Goal: Use online tool/utility: Utilize a website feature to perform a specific function

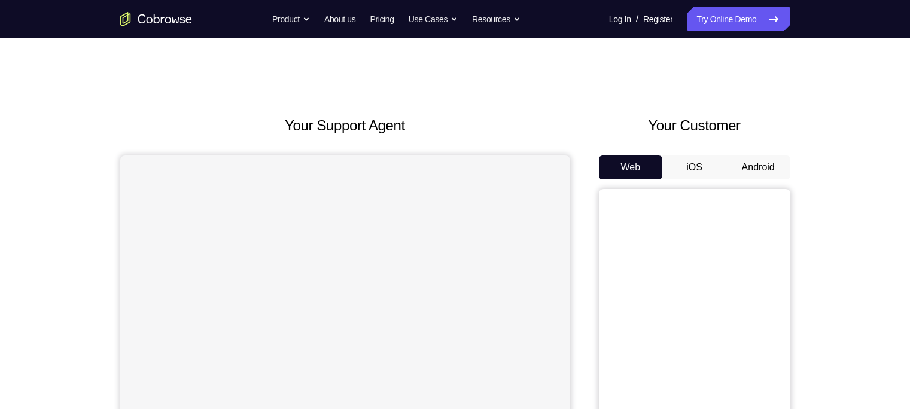
click at [754, 162] on button "Android" at bounding box center [758, 168] width 64 height 24
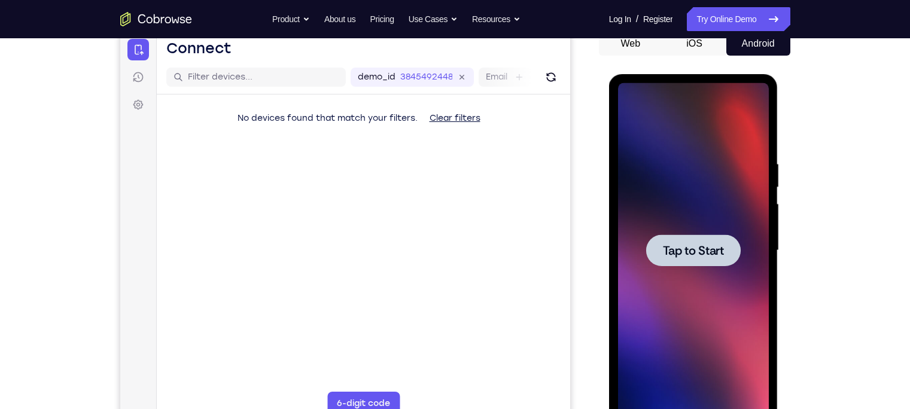
click at [709, 257] on span "Tap to Start" at bounding box center [693, 251] width 61 height 12
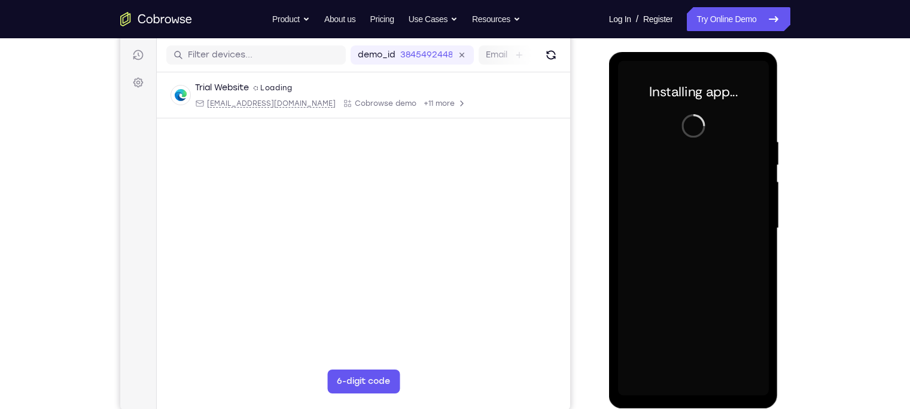
scroll to position [148, 0]
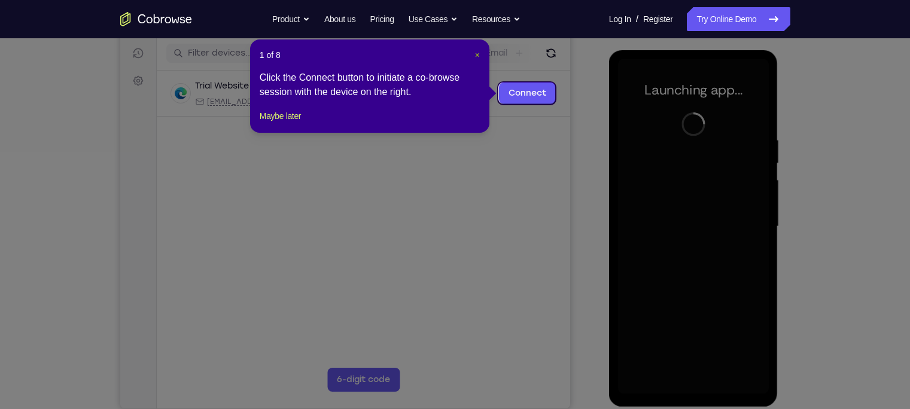
click at [477, 51] on span "×" at bounding box center [477, 55] width 5 height 10
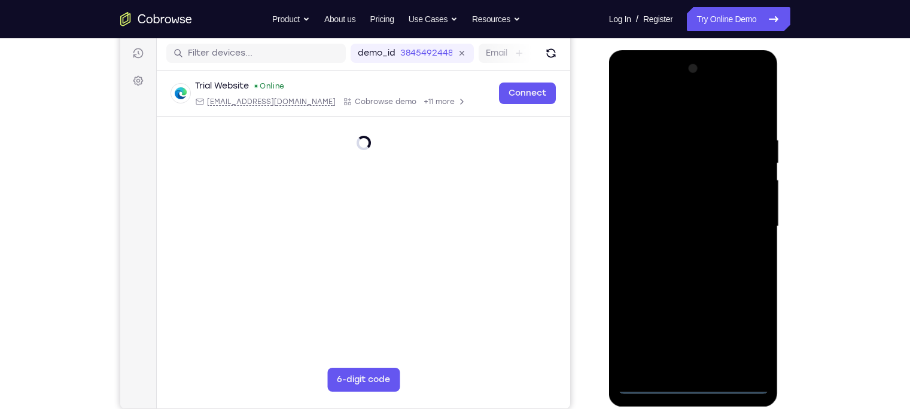
click at [690, 388] on div at bounding box center [693, 226] width 151 height 335
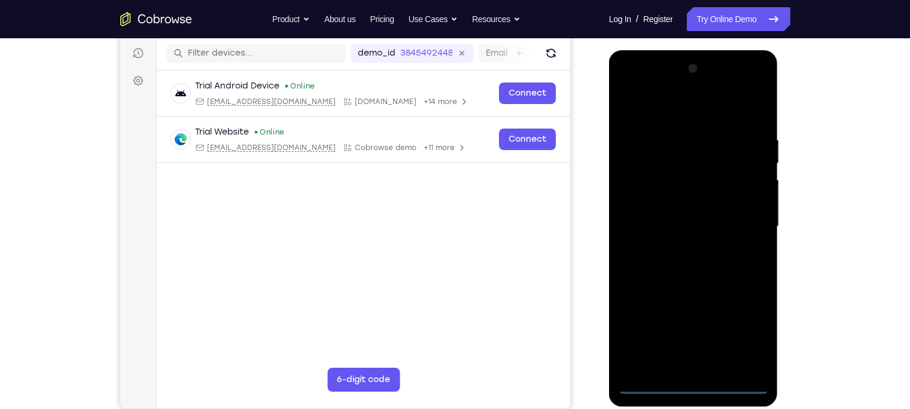
click at [743, 333] on div at bounding box center [693, 226] width 151 height 335
click at [650, 91] on div at bounding box center [693, 226] width 151 height 335
click at [744, 221] on div at bounding box center [693, 226] width 151 height 335
click at [676, 248] on div at bounding box center [693, 226] width 151 height 335
click at [678, 208] on div at bounding box center [693, 226] width 151 height 335
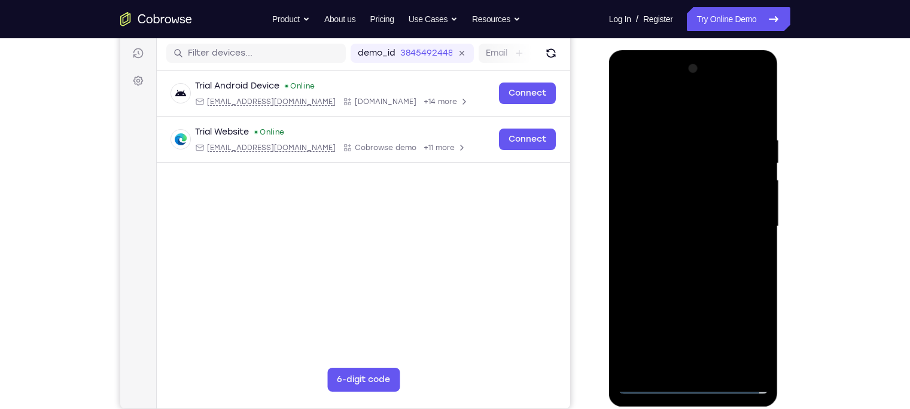
click at [671, 206] on div at bounding box center [693, 226] width 151 height 335
click at [672, 221] on div at bounding box center [693, 226] width 151 height 335
click at [681, 265] on div at bounding box center [693, 226] width 151 height 335
click at [687, 264] on div at bounding box center [693, 226] width 151 height 335
click at [701, 269] on div at bounding box center [693, 226] width 151 height 335
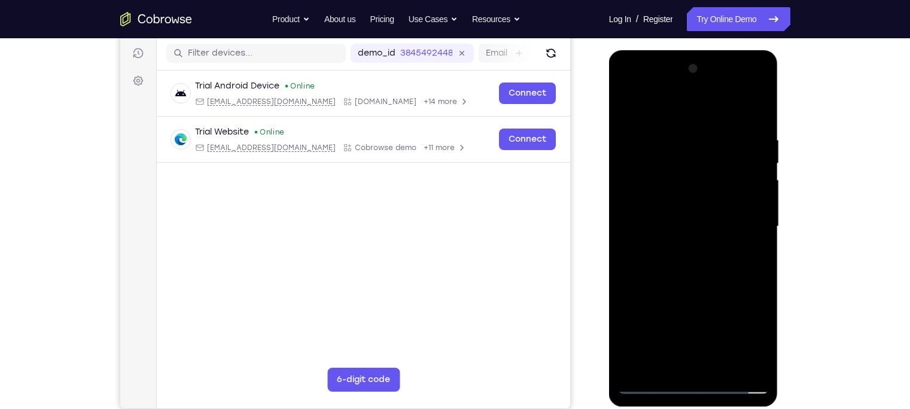
click at [718, 275] on div at bounding box center [693, 226] width 151 height 335
click at [724, 366] on div at bounding box center [693, 226] width 151 height 335
click at [706, 284] on div at bounding box center [693, 226] width 151 height 335
click at [713, 245] on div at bounding box center [693, 226] width 151 height 335
click at [653, 122] on div at bounding box center [693, 226] width 151 height 335
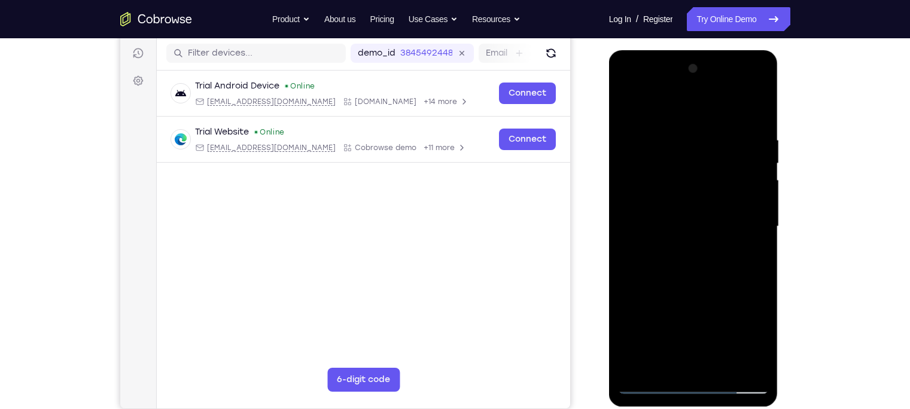
click at [689, 157] on div at bounding box center [693, 226] width 151 height 335
click at [625, 107] on div at bounding box center [693, 226] width 151 height 335
click at [632, 106] on div at bounding box center [693, 226] width 151 height 335
click at [759, 108] on div at bounding box center [693, 226] width 151 height 335
click at [632, 108] on div at bounding box center [693, 226] width 151 height 335
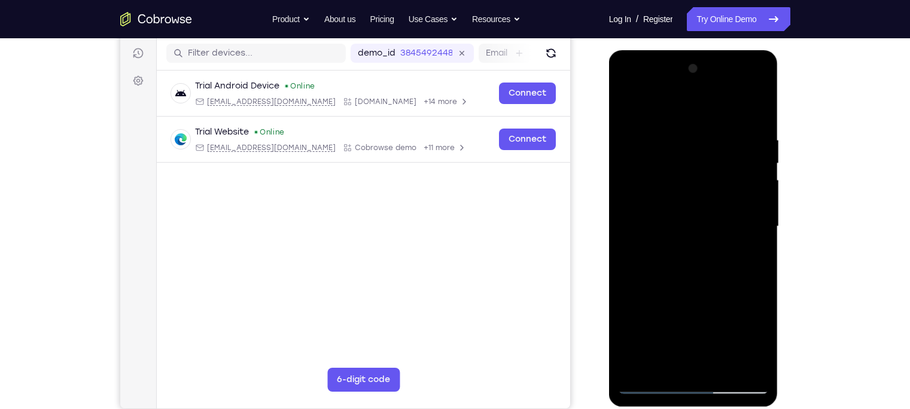
click at [715, 129] on div at bounding box center [693, 226] width 151 height 335
click at [754, 109] on div at bounding box center [693, 226] width 151 height 335
click at [681, 125] on div at bounding box center [693, 226] width 151 height 335
click at [754, 361] on div at bounding box center [693, 226] width 151 height 335
click at [745, 212] on div at bounding box center [693, 226] width 151 height 335
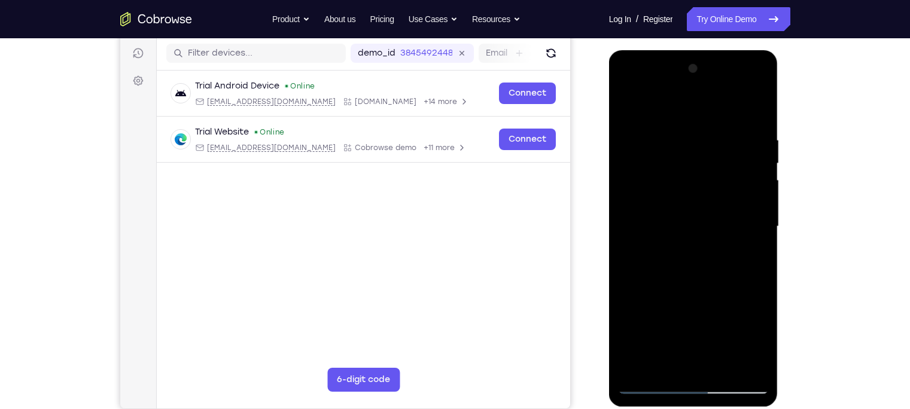
click at [756, 108] on div at bounding box center [693, 226] width 151 height 335
click at [719, 367] on div at bounding box center [693, 226] width 151 height 335
drag, startPoint x: 680, startPoint y: 323, endPoint x: 702, endPoint y: 367, distance: 49.2
click at [702, 367] on div at bounding box center [693, 226] width 151 height 335
click at [630, 105] on div at bounding box center [693, 226] width 151 height 335
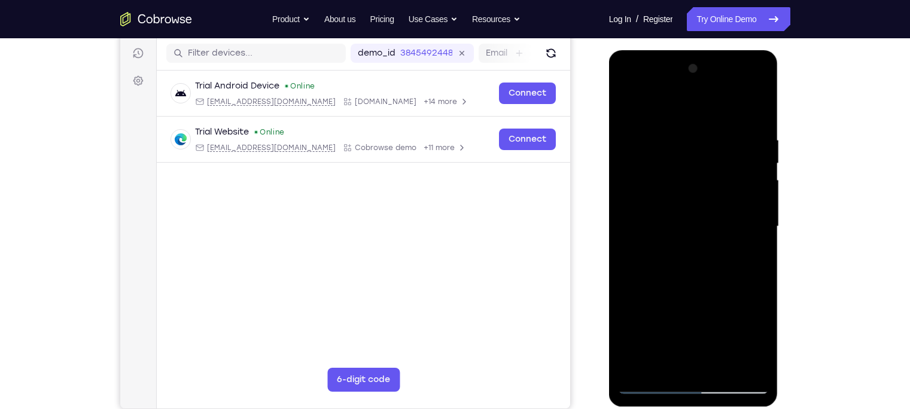
click at [637, 126] on div at bounding box center [693, 226] width 151 height 335
click at [647, 366] on div at bounding box center [693, 226] width 151 height 335
drag, startPoint x: 711, startPoint y: 281, endPoint x: 713, endPoint y: 310, distance: 29.4
click at [713, 310] on div at bounding box center [693, 226] width 151 height 335
click at [725, 137] on div at bounding box center [693, 226] width 151 height 335
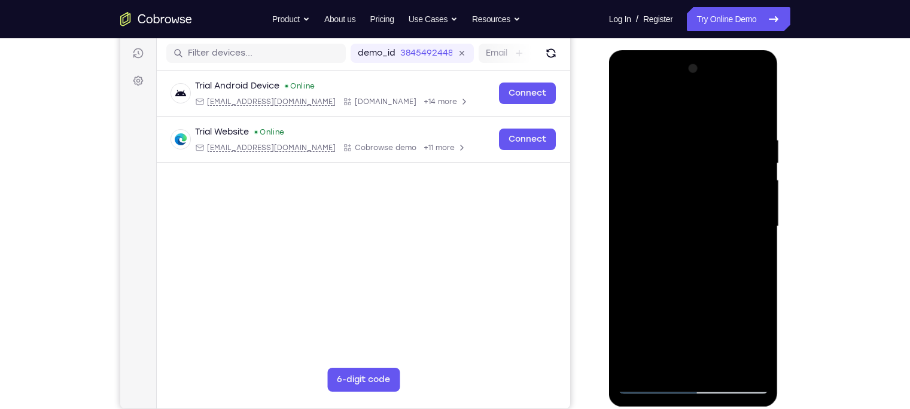
click at [756, 109] on div at bounding box center [693, 226] width 151 height 335
click at [717, 372] on div at bounding box center [693, 226] width 151 height 335
click at [705, 214] on div at bounding box center [693, 226] width 151 height 335
click at [757, 342] on div at bounding box center [693, 226] width 151 height 335
click at [631, 108] on div at bounding box center [693, 226] width 151 height 335
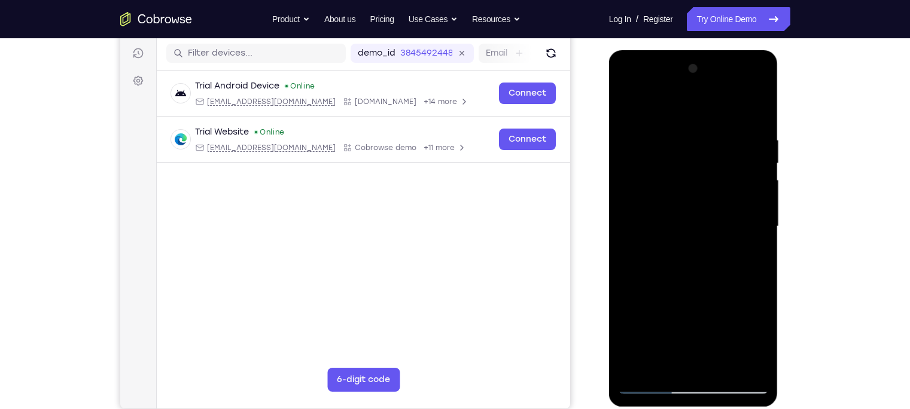
click at [631, 106] on div at bounding box center [693, 226] width 151 height 335
drag, startPoint x: 753, startPoint y: 134, endPoint x: 686, endPoint y: 131, distance: 66.5
click at [686, 131] on div at bounding box center [693, 226] width 151 height 335
click at [727, 131] on div at bounding box center [693, 226] width 151 height 335
click at [673, 114] on div at bounding box center [693, 226] width 151 height 335
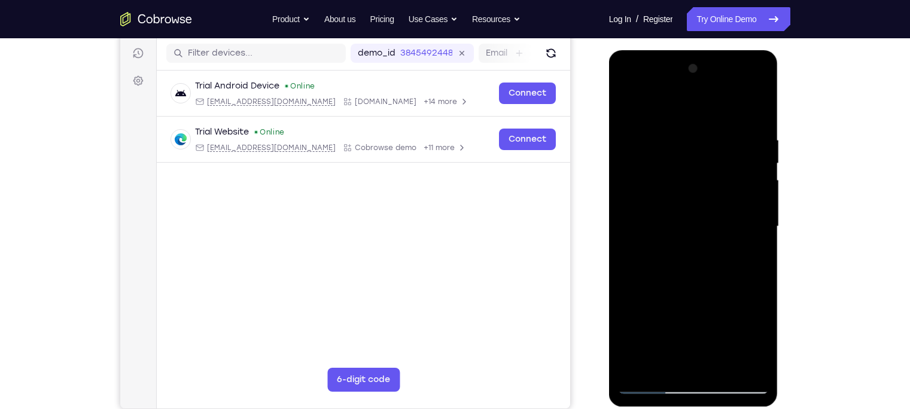
drag, startPoint x: 710, startPoint y: 220, endPoint x: 726, endPoint y: 166, distance: 56.2
click at [726, 166] on div at bounding box center [693, 226] width 151 height 335
click at [652, 272] on div at bounding box center [693, 226] width 151 height 335
drag, startPoint x: 698, startPoint y: 184, endPoint x: 698, endPoint y: 273, distance: 88.5
click at [698, 273] on div at bounding box center [693, 226] width 151 height 335
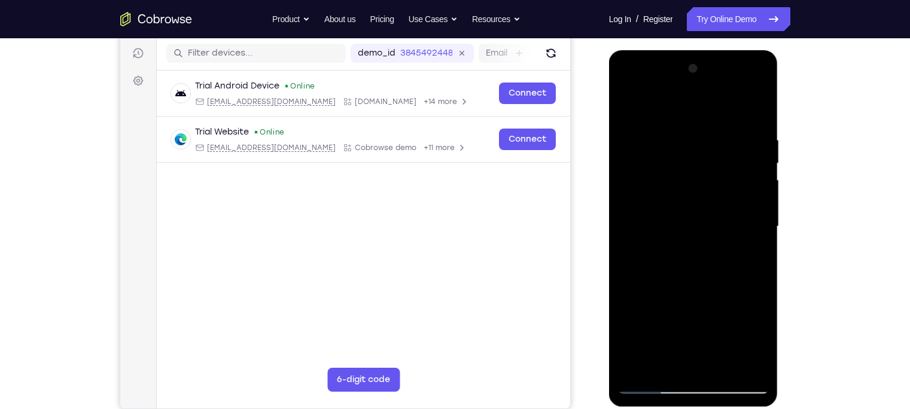
click at [630, 102] on div at bounding box center [693, 226] width 151 height 335
click at [631, 106] on div at bounding box center [693, 226] width 151 height 335
click at [752, 200] on div at bounding box center [693, 226] width 151 height 335
click at [748, 206] on div at bounding box center [693, 226] width 151 height 335
click at [748, 215] on div at bounding box center [693, 226] width 151 height 335
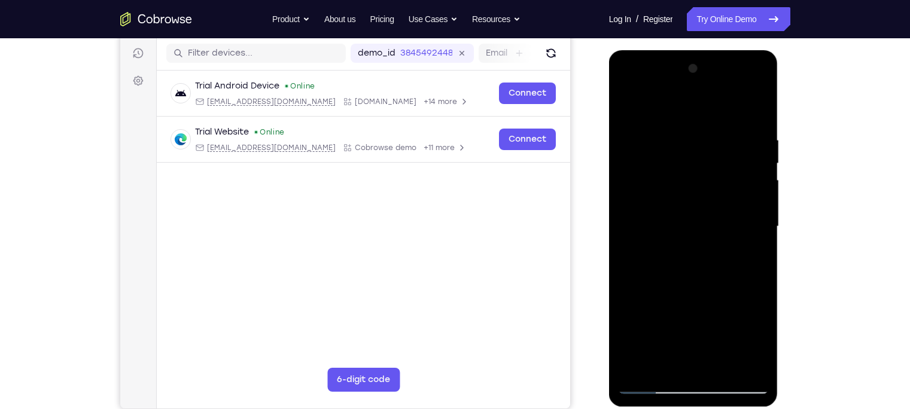
click at [748, 215] on div at bounding box center [693, 226] width 151 height 335
drag, startPoint x: 666, startPoint y: 206, endPoint x: 767, endPoint y: 197, distance: 101.5
click at [767, 197] on div at bounding box center [693, 226] width 151 height 335
click at [748, 211] on div at bounding box center [693, 226] width 151 height 335
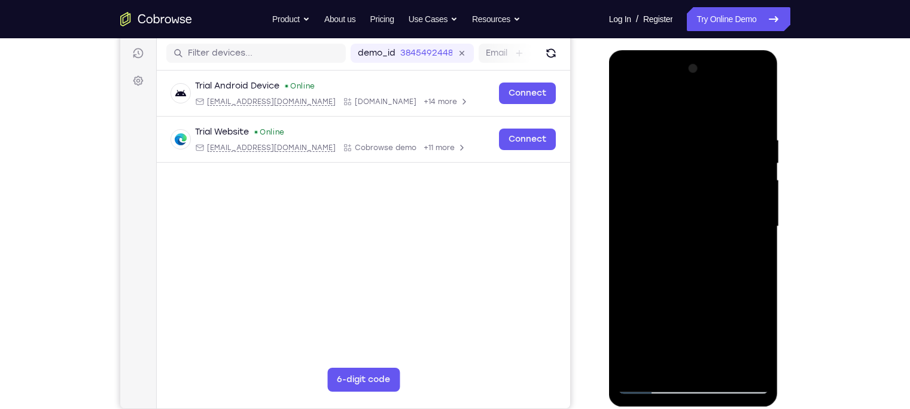
click at [748, 211] on div at bounding box center [693, 226] width 151 height 335
click at [756, 114] on div at bounding box center [693, 226] width 151 height 335
click at [719, 364] on div at bounding box center [693, 226] width 151 height 335
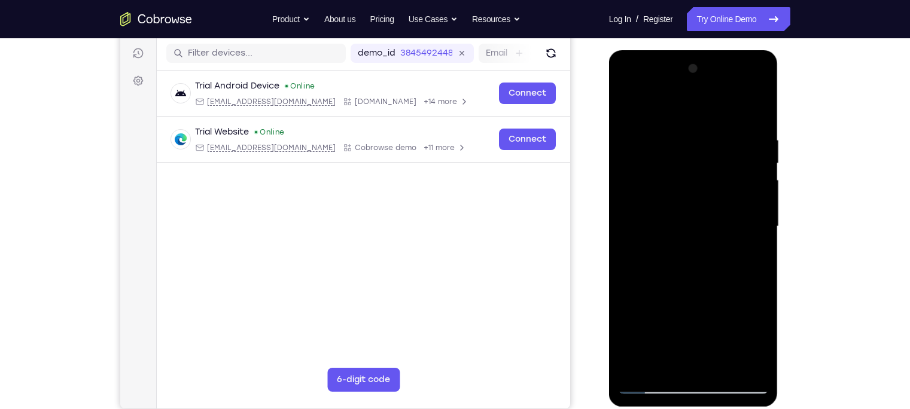
click at [629, 105] on div at bounding box center [693, 226] width 151 height 335
click at [634, 105] on div at bounding box center [693, 226] width 151 height 335
